Goal: Task Accomplishment & Management: Use online tool/utility

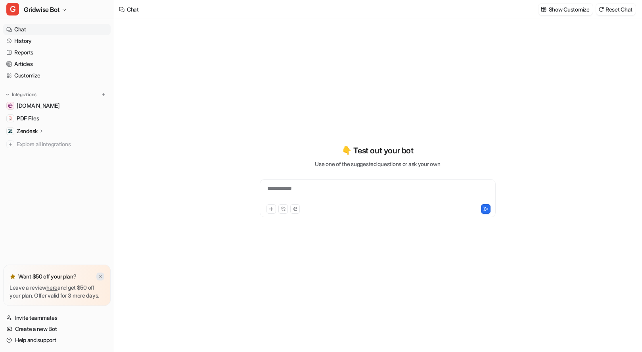
click at [101, 274] on img at bounding box center [100, 276] width 5 height 5
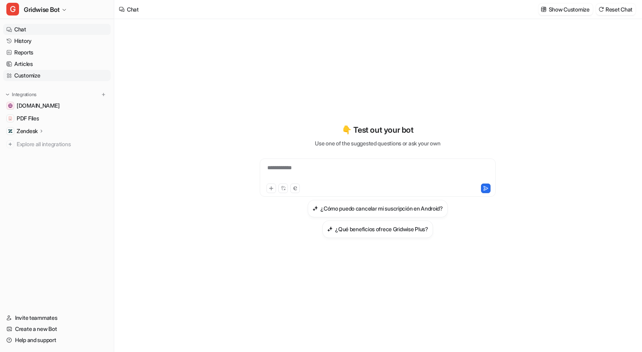
click at [35, 75] on link "Customize" at bounding box center [57, 75] width 108 height 11
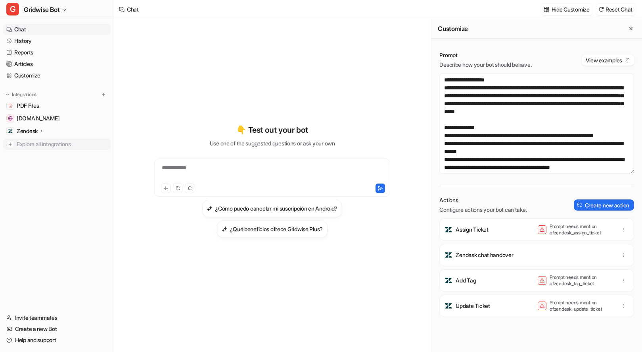
click at [58, 149] on span "Explore all integrations" at bounding box center [62, 144] width 91 height 13
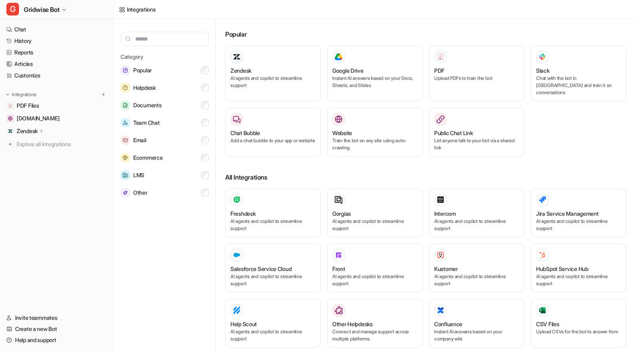
click at [154, 38] on input "text" at bounding box center [165, 39] width 88 height 14
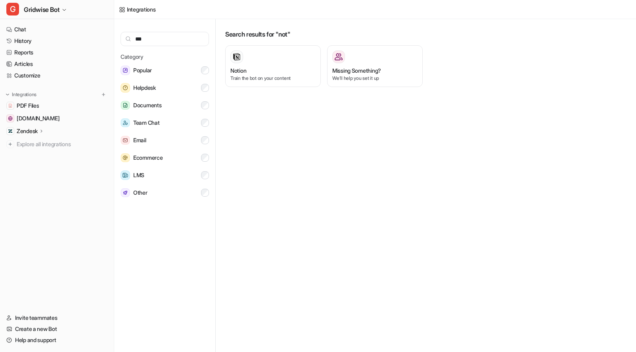
type input "***"
click at [349, 238] on div "Search results for "not" Notion Train the bot on your content Missing Something…" at bounding box center [429, 187] width 414 height 336
click at [32, 10] on span "Gridwise Bot" at bounding box center [42, 9] width 36 height 11
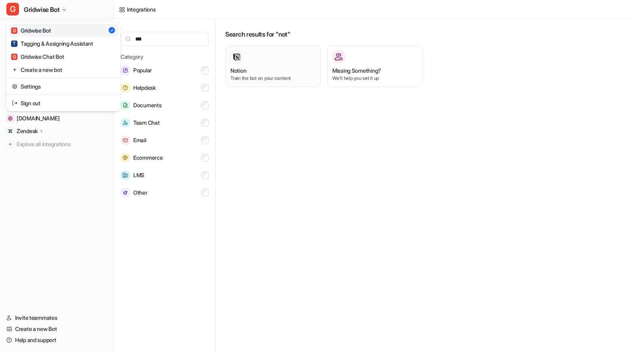
drag, startPoint x: 410, startPoint y: 266, endPoint x: 282, endPoint y: 83, distance: 222.9
click at [411, 263] on div "G Gridwise Bot G Gridwise Bot T Tagging & Assigning Assistant G Gridwise Chat B…" at bounding box center [318, 176] width 636 height 352
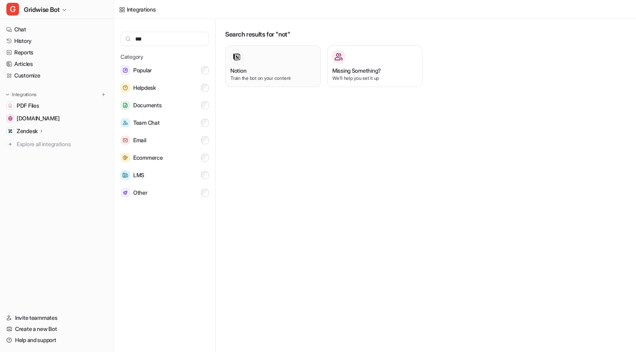
click at [266, 66] on div "Notion Train the bot on your content" at bounding box center [273, 65] width 85 height 31
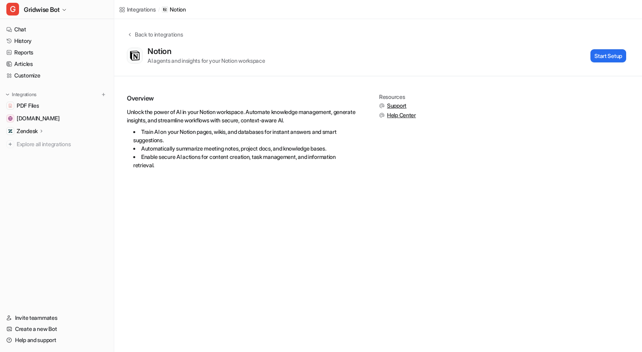
click at [310, 189] on div "Integrations / Notion Back to integrations Notion AI agents and insights for yo…" at bounding box center [321, 176] width 642 height 352
click at [609, 57] on button "Start Setup" at bounding box center [609, 55] width 36 height 13
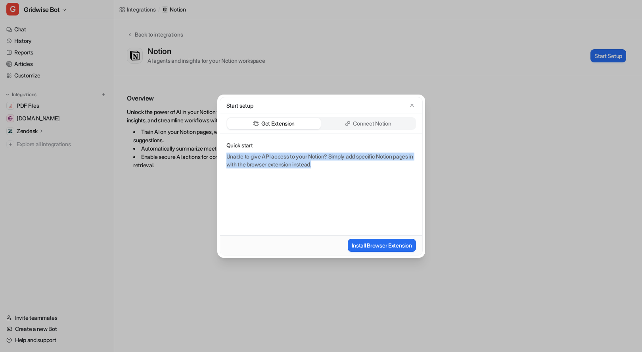
drag, startPoint x: 301, startPoint y: 153, endPoint x: 369, endPoint y: 170, distance: 70.0
click at [369, 170] on div "Quick start Unable to give API access to your Notion? Simply add specific Notio…" at bounding box center [321, 184] width 202 height 102
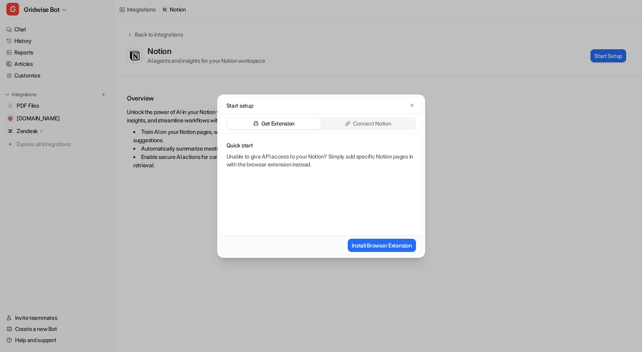
click at [369, 170] on div "Quick start Unable to give API access to your Notion? Simply add specific Notio…" at bounding box center [321, 184] width 202 height 102
click at [398, 124] on div "Connect Notion" at bounding box center [369, 123] width 94 height 11
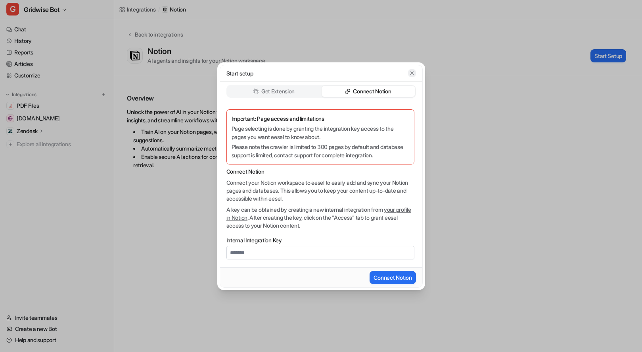
click at [412, 71] on icon "button" at bounding box center [412, 73] width 6 height 6
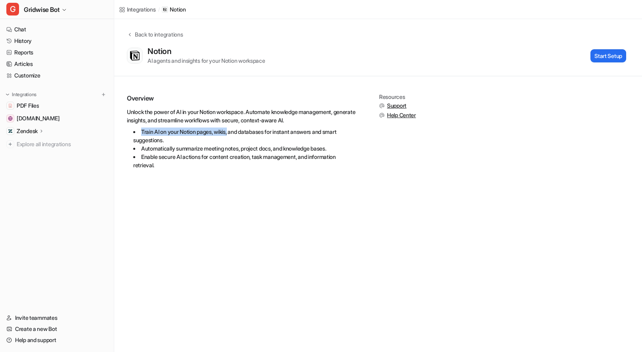
drag, startPoint x: 155, startPoint y: 125, endPoint x: 242, endPoint y: 138, distance: 88.2
click at [238, 137] on div "Unlock the power of AI in your Notion workspace. Automate knowledge management,…" at bounding box center [242, 138] width 230 height 61
click at [257, 170] on div "Overview Unlock the power of AI in your Notion workspace. Automate knowledge ma…" at bounding box center [242, 135] width 230 height 83
click at [23, 23] on nav "Chat History Reports Articles Customize Integrations PDF Files [DOMAIN_NAME] Ze…" at bounding box center [57, 160] width 114 height 279
click at [27, 29] on link "Chat" at bounding box center [57, 29] width 108 height 11
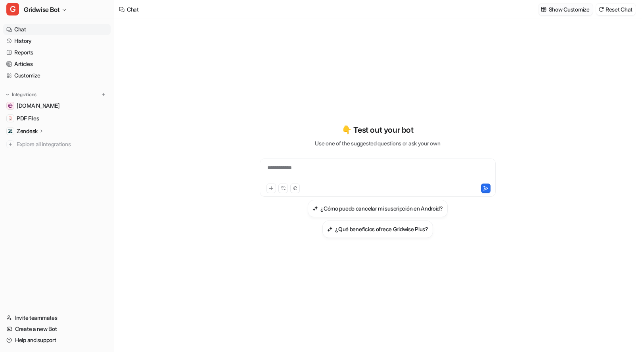
click at [551, 8] on p "Show Customize" at bounding box center [569, 9] width 41 height 8
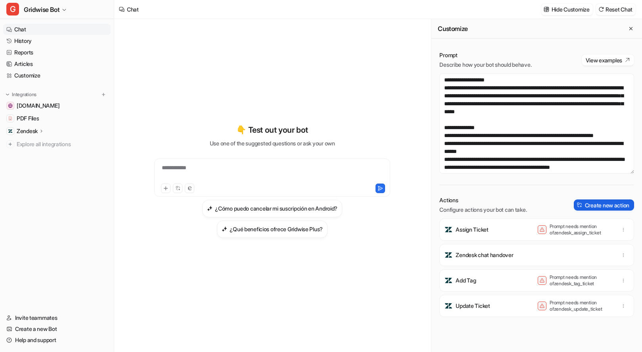
click at [593, 204] on button "Create new action" at bounding box center [604, 204] width 60 height 11
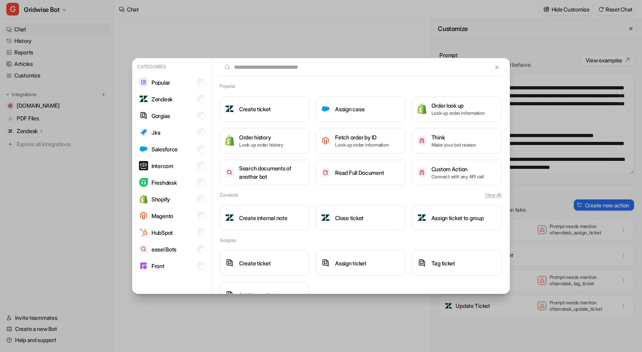
click at [300, 75] on input "text" at bounding box center [356, 66] width 273 height 17
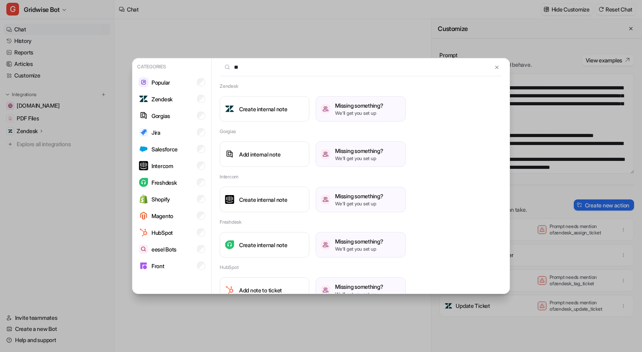
type input "*"
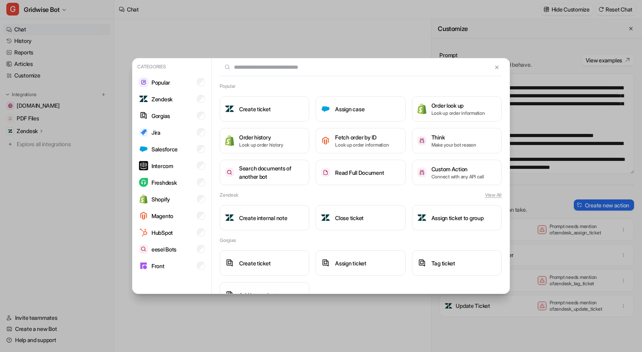
click at [354, 34] on div "Categories Popular Zendesk Gorgias Jira Salesforce Intercom Freshdesk Shopify M…" at bounding box center [321, 176] width 391 height 352
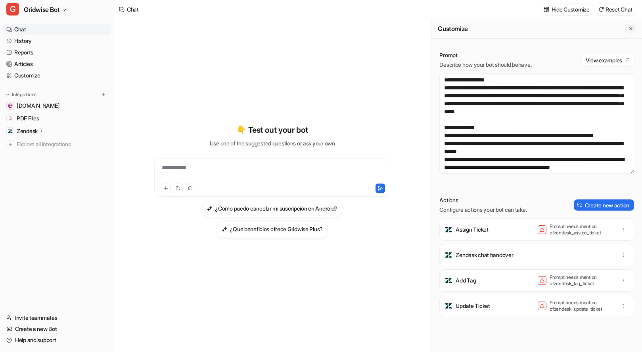
click at [628, 28] on icon "Close flyout" at bounding box center [631, 29] width 6 height 6
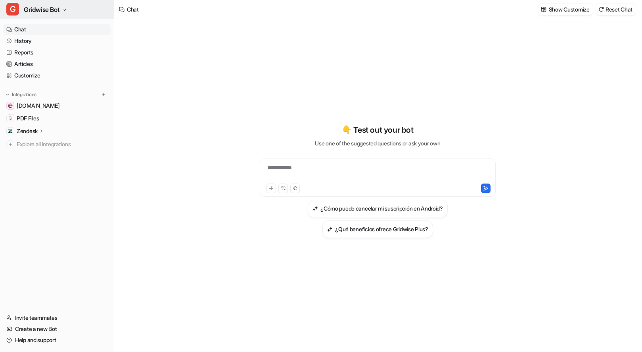
click at [62, 4] on button "G Gridwise Bot" at bounding box center [57, 9] width 114 height 19
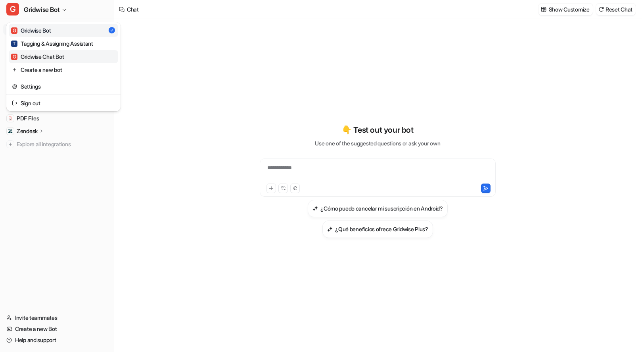
click at [68, 54] on link "G Gridwise Chat Bot" at bounding box center [64, 56] width 110 height 13
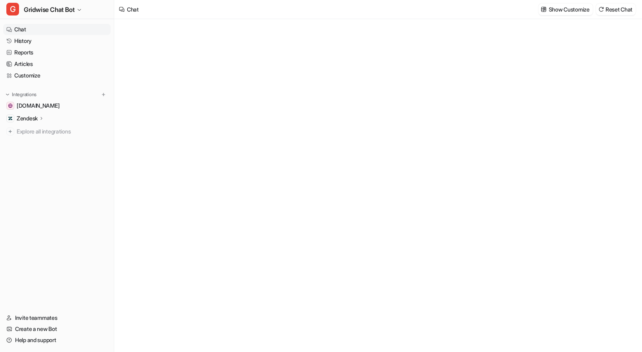
type textarea "**********"
click at [49, 42] on link "History" at bounding box center [57, 40] width 108 height 11
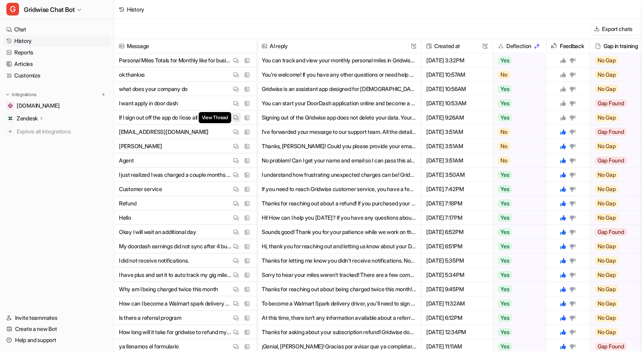
click at [237, 115] on img at bounding box center [236, 118] width 6 height 6
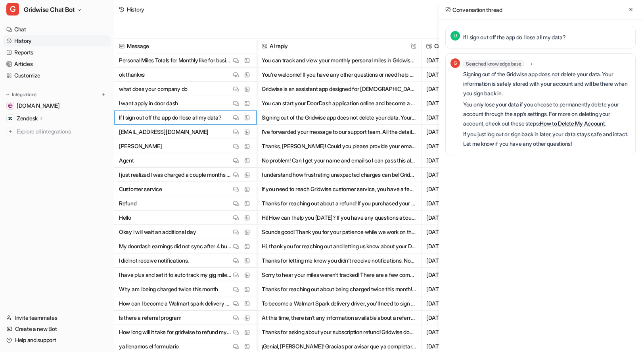
drag, startPoint x: 584, startPoint y: 83, endPoint x: 593, endPoint y: 87, distance: 10.2
click at [593, 87] on p "Signing out of the Gridwise app does not delete your data. Your information is …" at bounding box center [546, 83] width 167 height 29
drag, startPoint x: 593, startPoint y: 87, endPoint x: 509, endPoint y: 90, distance: 83.8
click at [510, 91] on p "Signing out of the Gridwise app does not delete your data. Your information is …" at bounding box center [546, 83] width 167 height 29
click at [508, 86] on p "Signing out of the Gridwise app does not delete your data. Your information is …" at bounding box center [546, 83] width 167 height 29
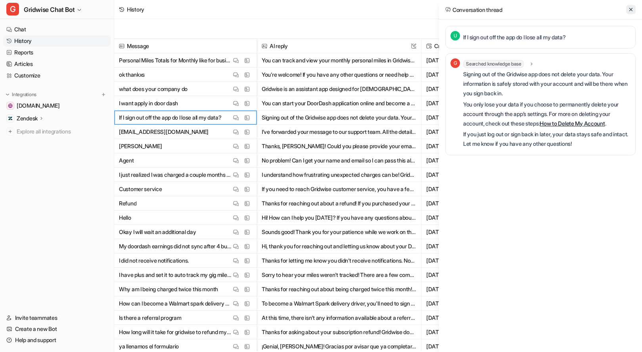
click at [628, 9] on button at bounding box center [631, 10] width 10 height 10
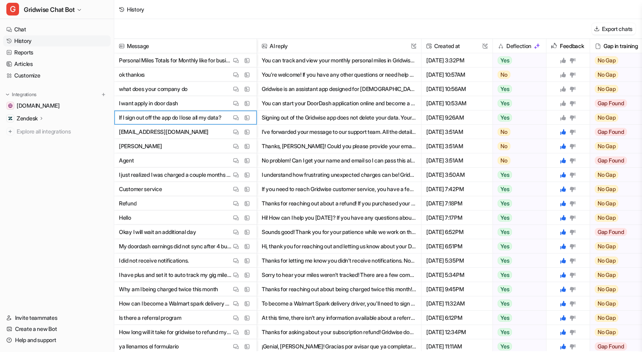
click at [563, 119] on icon at bounding box center [564, 118] width 6 height 6
click at [240, 102] on button "View Thread" at bounding box center [236, 103] width 10 height 10
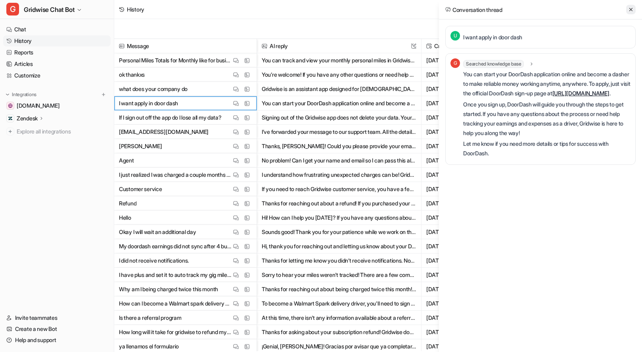
click at [627, 11] on button at bounding box center [631, 10] width 10 height 10
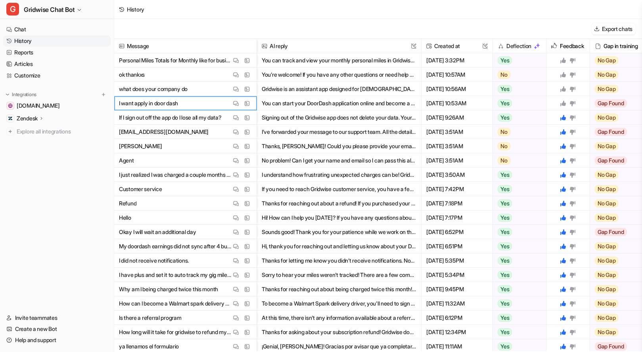
click at [563, 102] on icon at bounding box center [563, 103] width 6 height 6
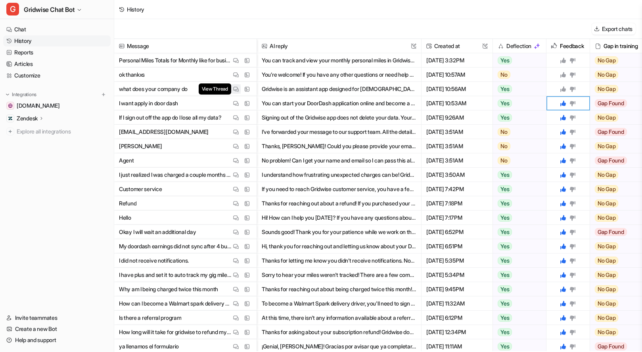
click at [234, 87] on img at bounding box center [236, 89] width 6 height 6
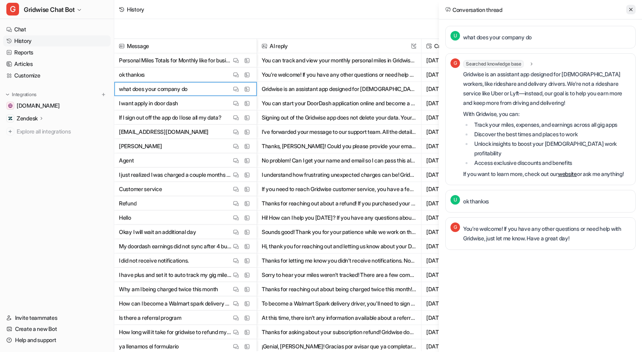
click at [629, 6] on button at bounding box center [631, 10] width 10 height 10
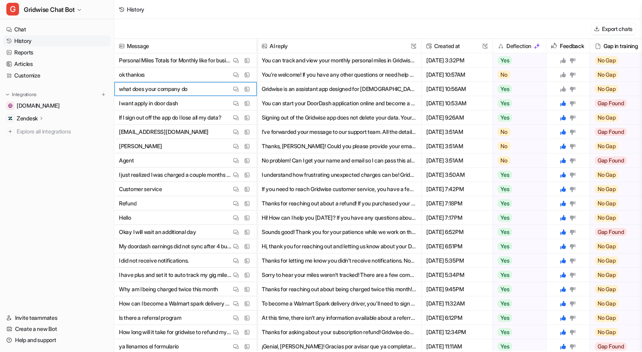
click at [563, 90] on icon at bounding box center [564, 89] width 6 height 6
click at [565, 75] on icon at bounding box center [564, 75] width 6 height 6
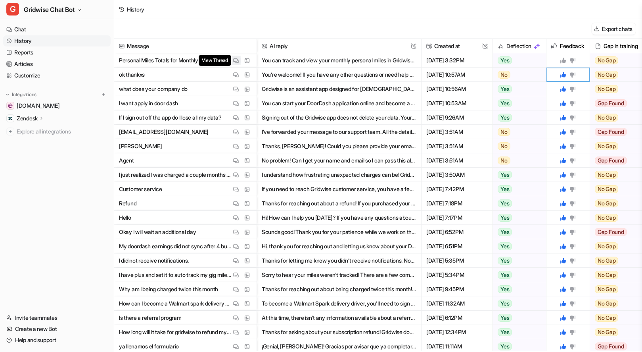
click at [236, 59] on img at bounding box center [236, 61] width 6 height 6
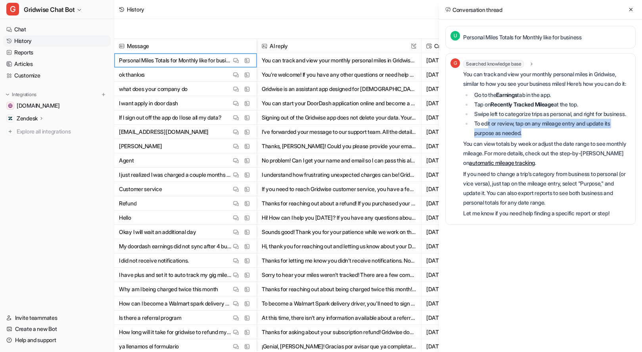
drag, startPoint x: 491, startPoint y: 139, endPoint x: 542, endPoint y: 151, distance: 52.5
click at [542, 138] on li "To edit or review, tap on any mileage entry and update its purpose as needed." at bounding box center [551, 128] width 159 height 19
click at [624, 7] on div "Conversation thread" at bounding box center [540, 9] width 203 height 19
click at [628, 6] on button at bounding box center [631, 10] width 10 height 10
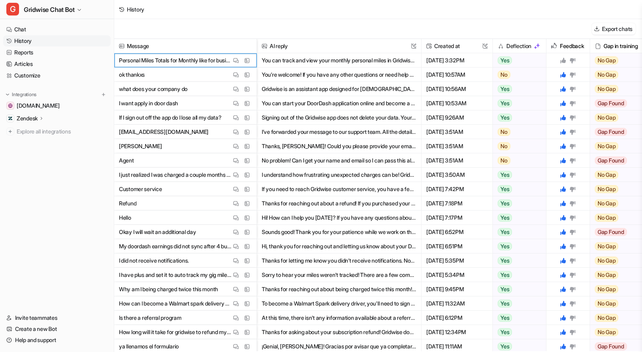
click at [561, 60] on icon at bounding box center [563, 60] width 6 height 6
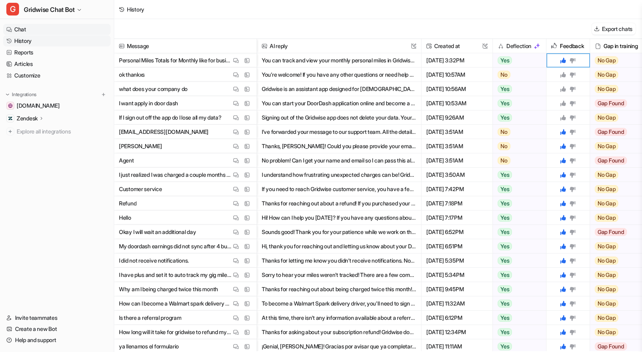
click at [23, 24] on link "Chat" at bounding box center [57, 29] width 108 height 11
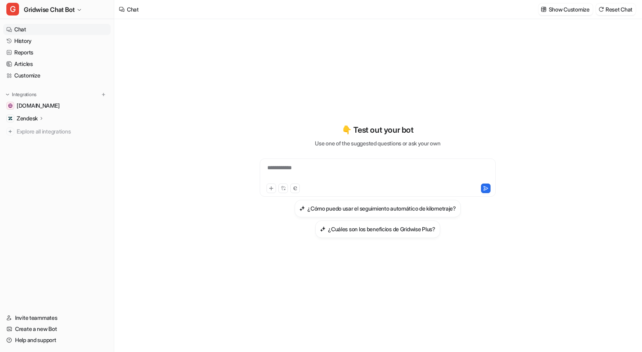
click at [568, 15] on div "Show Customize Reset Chat" at bounding box center [588, 9] width 104 height 18
click at [567, 9] on p "Show Customize" at bounding box center [569, 9] width 41 height 8
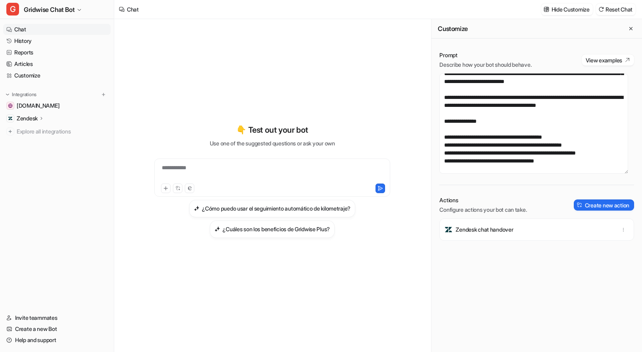
scroll to position [124, 0]
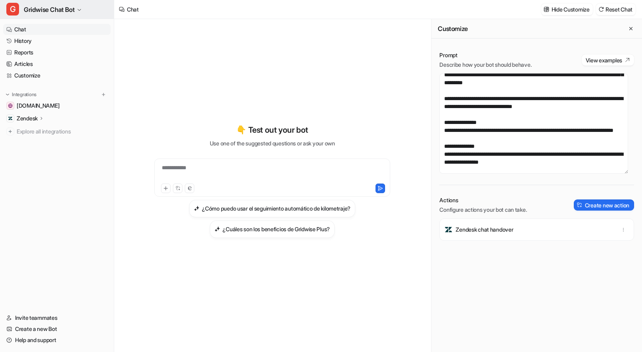
click at [41, 14] on span "Gridwise Chat Bot" at bounding box center [49, 9] width 51 height 11
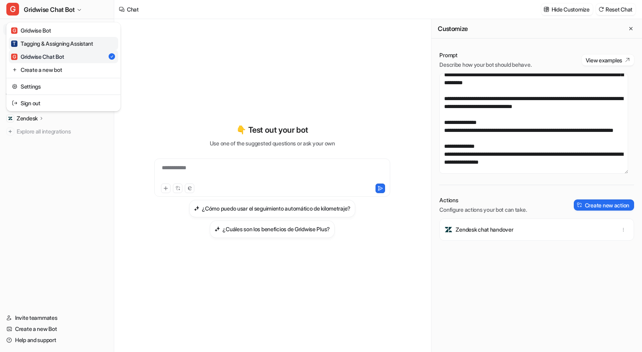
click at [63, 39] on div "T Tagging & Assigning Assistant" at bounding box center [52, 43] width 82 height 8
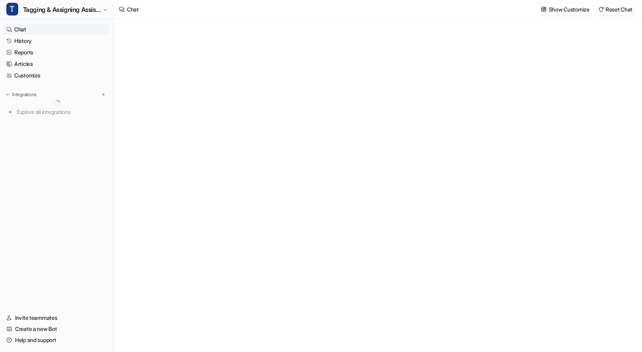
type textarea "**********"
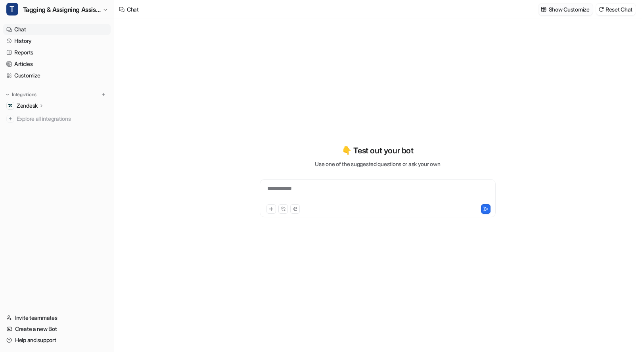
click at [562, 10] on p "Show Customize" at bounding box center [569, 9] width 41 height 8
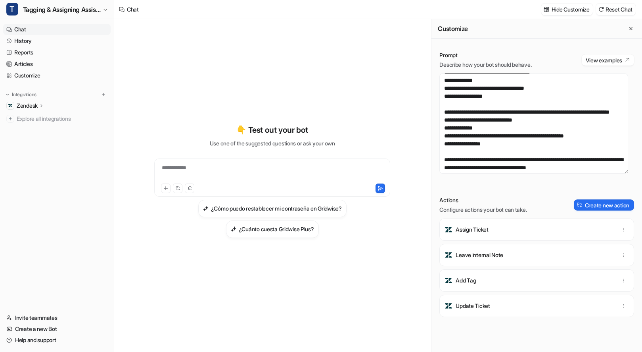
scroll to position [727, 0]
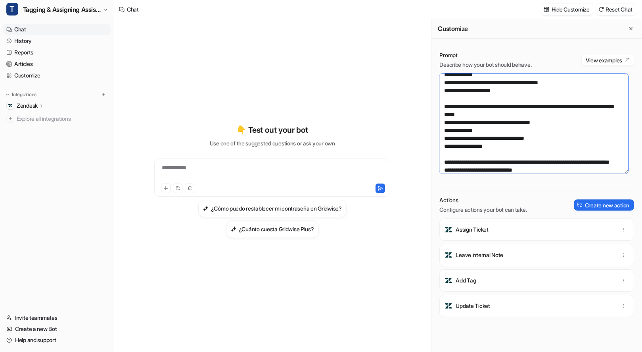
click at [563, 160] on textarea at bounding box center [534, 123] width 189 height 100
click at [578, 166] on textarea at bounding box center [534, 123] width 189 height 100
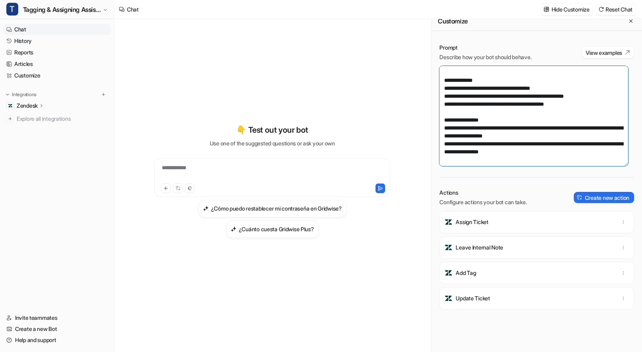
scroll to position [8, 0]
click at [331, 56] on div "**********" at bounding box center [273, 185] width 292 height 332
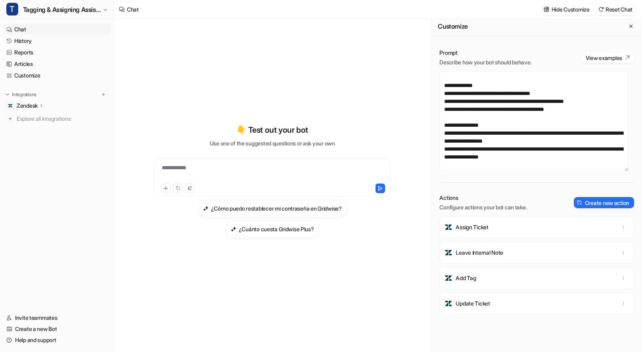
scroll to position [0, 0]
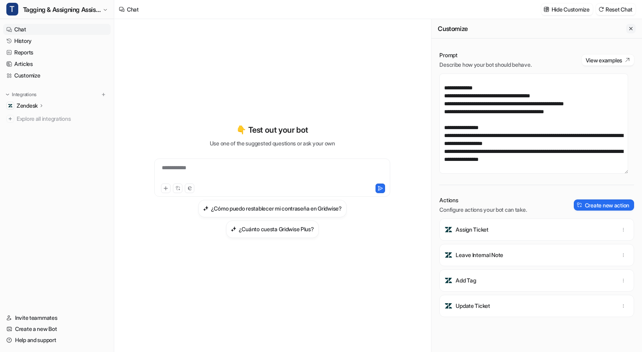
click at [628, 31] on icon "Close flyout" at bounding box center [631, 29] width 6 height 6
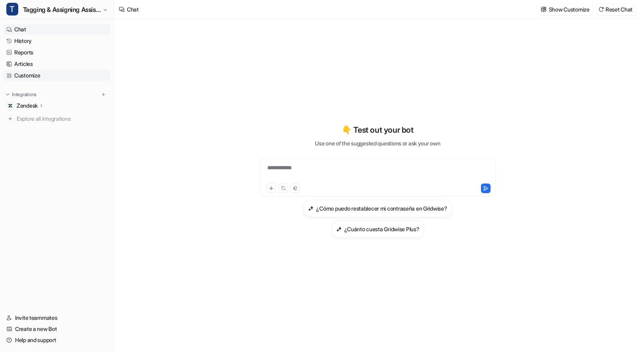
scroll to position [46658, 0]
click at [40, 47] on link "Reports" at bounding box center [57, 52] width 108 height 11
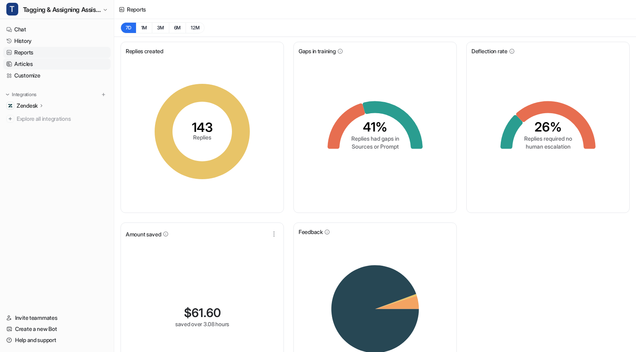
click at [33, 67] on link "Articles" at bounding box center [57, 63] width 108 height 11
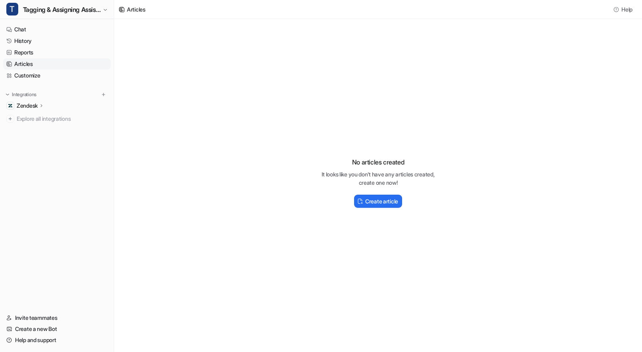
click at [516, 244] on div "No articles created It looks like you don't have any articles created, create o…" at bounding box center [378, 179] width 528 height 320
